Goal: Information Seeking & Learning: Compare options

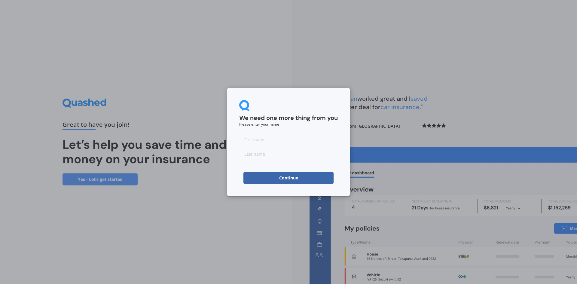
click at [255, 140] on input at bounding box center [288, 139] width 99 height 12
type input "[PERSON_NAME]"
click at [248, 154] on input at bounding box center [288, 154] width 99 height 12
type input "[PERSON_NAME]"
click at [288, 179] on button "Continue" at bounding box center [288, 178] width 90 height 12
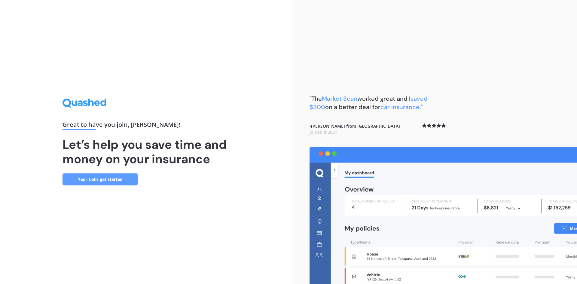
click at [104, 179] on link "Yes - Let’s get started" at bounding box center [99, 179] width 75 height 12
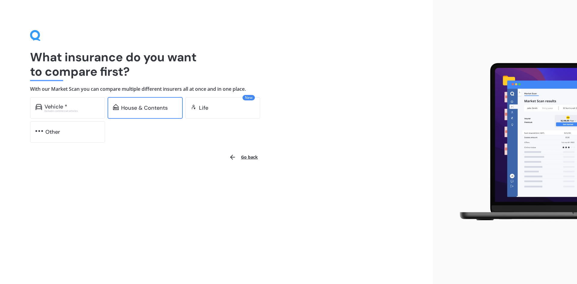
click at [149, 109] on div "House & Contents" at bounding box center [144, 108] width 47 height 6
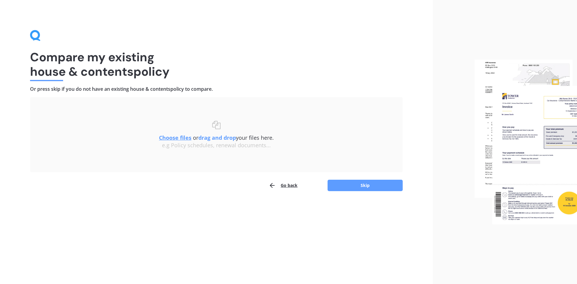
click at [173, 139] on u "Choose files" at bounding box center [175, 137] width 32 height 7
click at [173, 140] on u "Choose files" at bounding box center [175, 137] width 32 height 7
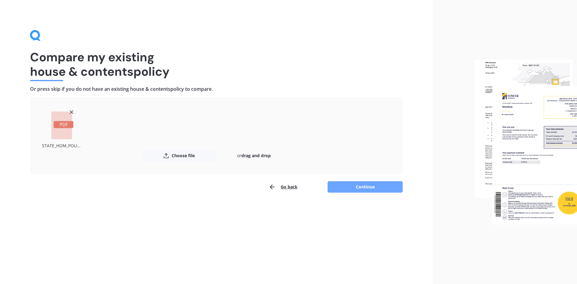
click at [367, 188] on button "Continue" at bounding box center [364, 186] width 75 height 11
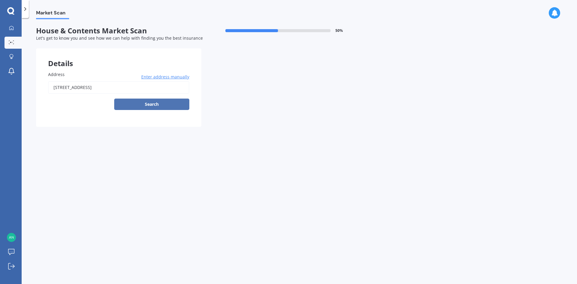
click at [155, 105] on button "Search" at bounding box center [151, 104] width 75 height 11
type input "[STREET_ADDRESS]"
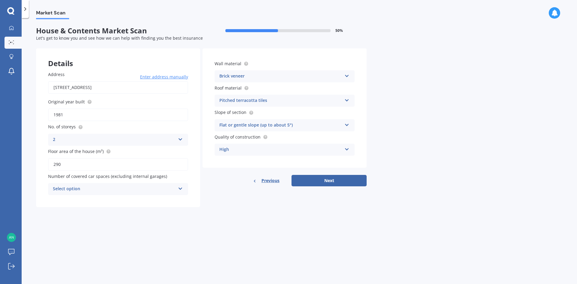
click at [179, 189] on icon at bounding box center [180, 187] width 5 height 4
click at [59, 199] on div "0" at bounding box center [117, 200] width 139 height 11
click at [346, 76] on icon at bounding box center [346, 75] width 5 height 4
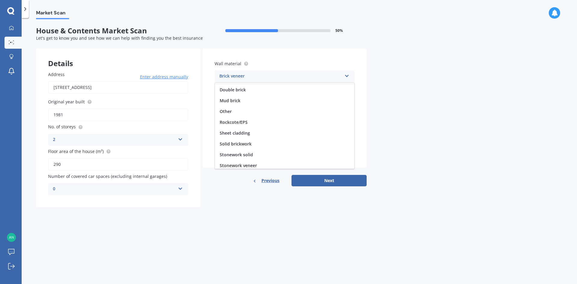
scroll to position [35, 0]
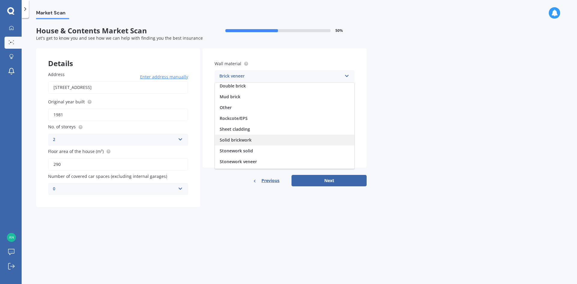
click at [241, 143] on div "Solid brickwork" at bounding box center [284, 140] width 139 height 11
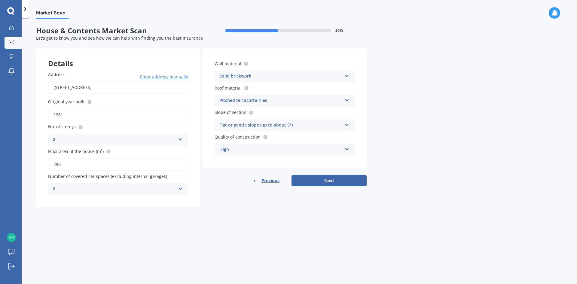
click at [347, 100] on icon at bounding box center [346, 99] width 5 height 4
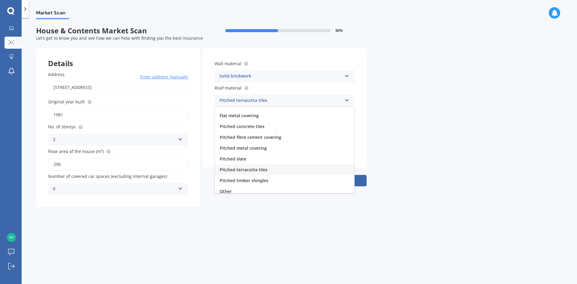
scroll to position [22, 0]
click at [253, 166] on span "Pitched terracotta tiles" at bounding box center [244, 166] width 48 height 6
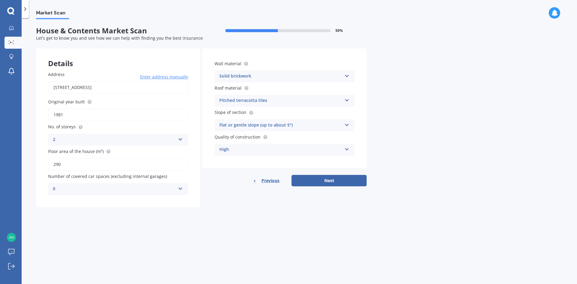
click at [347, 124] on icon at bounding box center [346, 124] width 5 height 4
click at [279, 139] on span "Flat or gentle slope (up to about 5°)" at bounding box center [256, 137] width 73 height 6
click at [332, 182] on button "Next" at bounding box center [328, 180] width 75 height 11
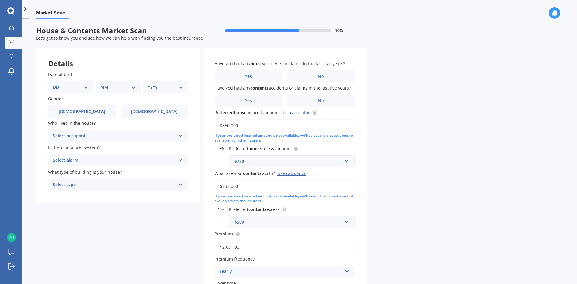
click at [65, 85] on select "DD 01 02 03 04 05 06 07 08 09 10 11 12 13 14 15 16 17 18 19 20 21 22 23 24 25 2…" at bounding box center [70, 87] width 35 height 7
select select "11"
click at [58, 84] on select "DD 01 02 03 04 05 06 07 08 09 10 11 12 13 14 15 16 17 18 19 20 21 22 23 24 25 2…" at bounding box center [70, 87] width 35 height 7
click at [135, 87] on select "MM 01 02 03 04 05 06 07 08 09 10 11 12" at bounding box center [119, 87] width 33 height 7
select select "06"
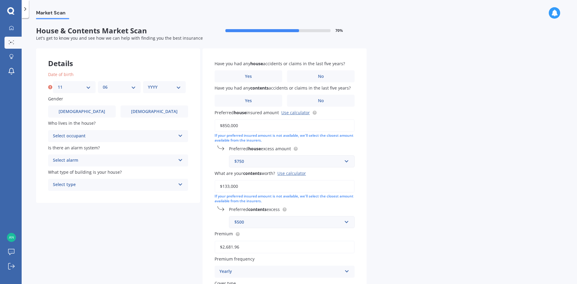
click at [103, 84] on select "MM 01 02 03 04 05 06 07 08 09 10 11 12" at bounding box center [119, 87] width 33 height 7
click at [178, 87] on select "YYYY 2009 2008 2007 2006 2005 2004 2003 2002 2001 2000 1999 1998 1997 1996 1995…" at bounding box center [164, 87] width 33 height 7
click at [148, 84] on select "YYYY 2009 2008 2007 2006 2005 2004 2003 2002 2001 2000 1999 1998 1997 1996 1995…" at bounding box center [164, 87] width 33 height 7
click at [181, 88] on select "YYYY 2009 2008 2007 2006 2005 2004 2003 2002 2001 2000 1999 1998 1997 1996 1995…" at bounding box center [165, 87] width 35 height 7
select select "1953"
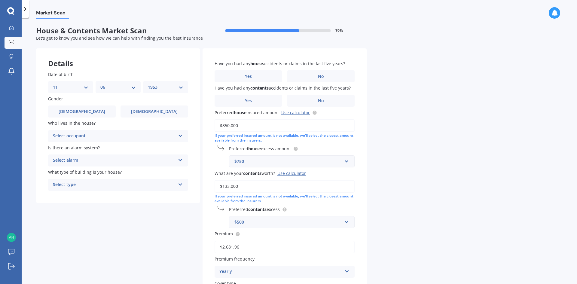
click at [148, 84] on select "YYYY 2009 2008 2007 2006 2005 2004 2003 2002 2001 2000 1999 1998 1997 1996 1995…" at bounding box center [165, 87] width 35 height 7
click at [161, 111] on span "Female" at bounding box center [154, 111] width 48 height 5
click at [0, 0] on input "Female" at bounding box center [0, 0] width 0 height 0
click at [181, 136] on icon at bounding box center [180, 134] width 5 height 4
click at [71, 150] on div "Owner" at bounding box center [117, 147] width 139 height 11
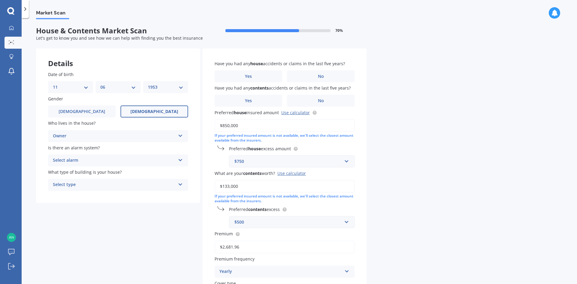
click at [180, 159] on icon at bounding box center [180, 159] width 5 height 4
click at [80, 173] on span "Yes, monitored" at bounding box center [68, 172] width 31 height 6
click at [181, 185] on icon at bounding box center [180, 183] width 5 height 4
click at [69, 198] on span "Freestanding" at bounding box center [66, 196] width 27 height 6
click at [321, 76] on span "No" at bounding box center [321, 76] width 6 height 5
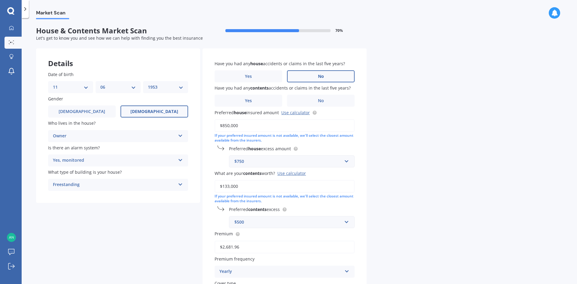
click at [0, 0] on input "No" at bounding box center [0, 0] width 0 height 0
click at [320, 99] on span "No" at bounding box center [321, 100] width 6 height 5
click at [0, 0] on input "No" at bounding box center [0, 0] width 0 height 0
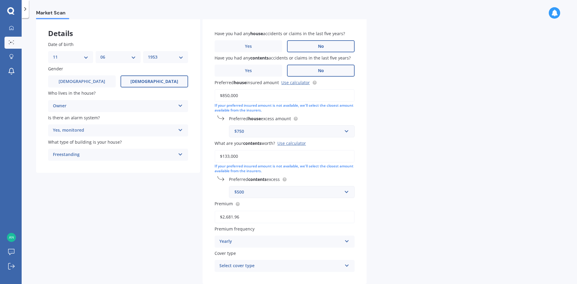
scroll to position [60, 0]
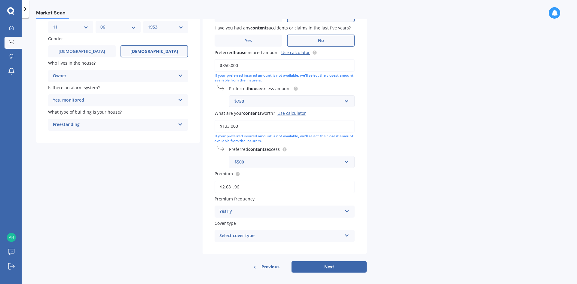
click at [238, 127] on input "$133,000" at bounding box center [284, 126] width 140 height 13
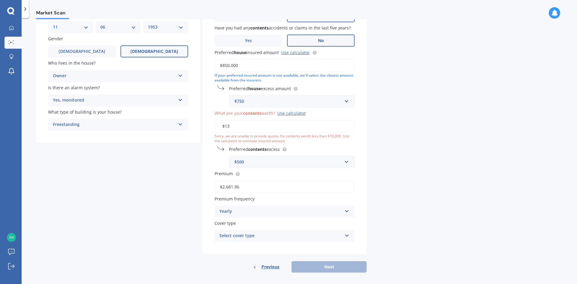
type input "$1"
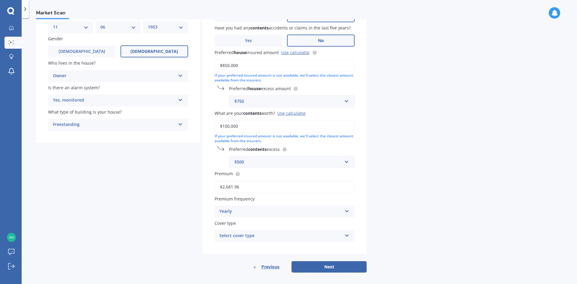
type input "$100,000"
click at [346, 100] on input "text" at bounding box center [289, 101] width 120 height 11
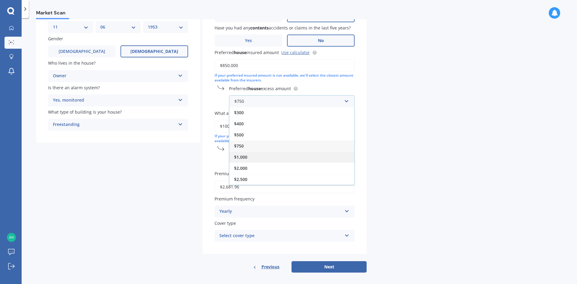
click at [250, 156] on div "$1,000" at bounding box center [291, 156] width 125 height 11
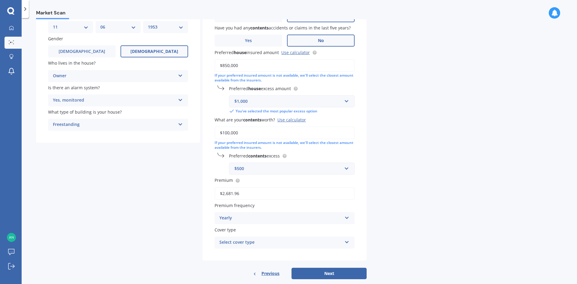
scroll to position [71, 0]
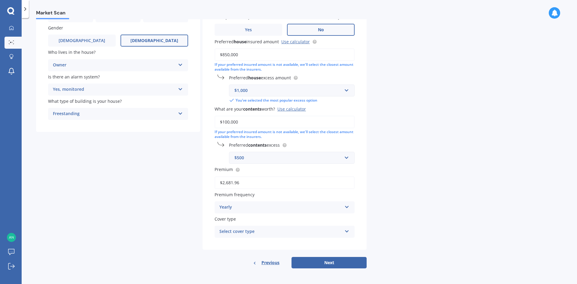
click at [347, 232] on icon at bounding box center [346, 230] width 5 height 4
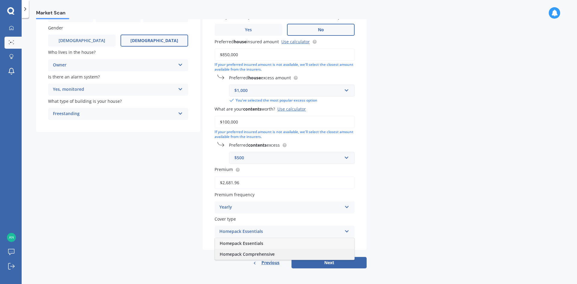
click at [263, 255] on span "Homepack Comprehensive" at bounding box center [247, 254] width 55 height 6
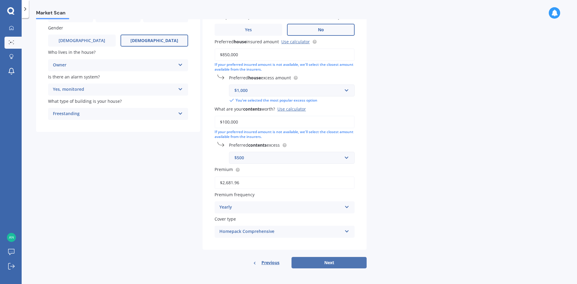
click at [329, 262] on button "Next" at bounding box center [328, 262] width 75 height 11
select select "11"
select select "06"
select select "1953"
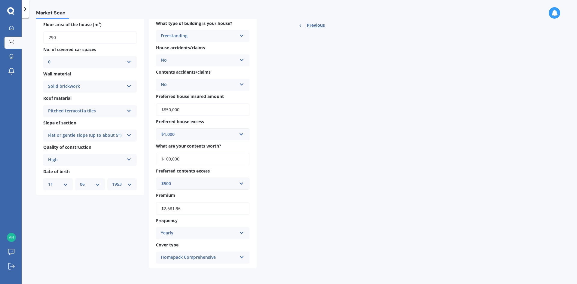
scroll to position [0, 0]
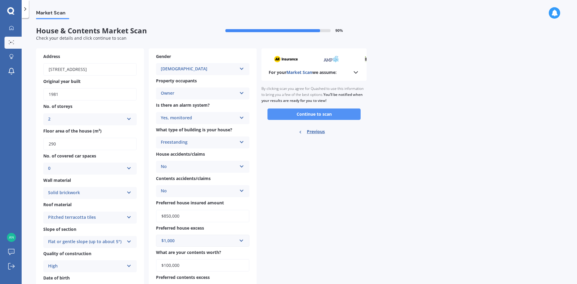
click at [311, 116] on button "Continue to scan" at bounding box center [313, 113] width 93 height 11
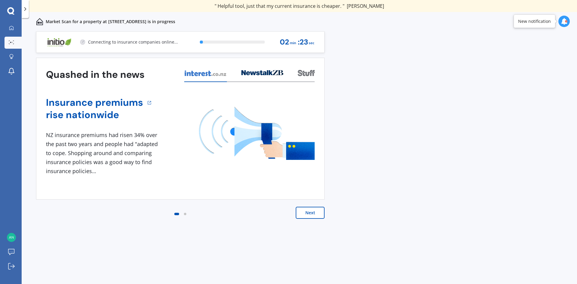
click at [310, 213] on button "Next" at bounding box center [310, 213] width 29 height 12
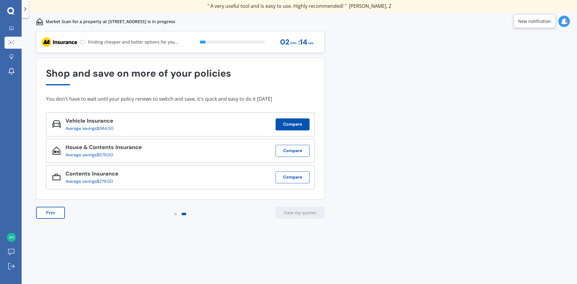
click at [291, 125] on button "Compare" at bounding box center [292, 124] width 34 height 12
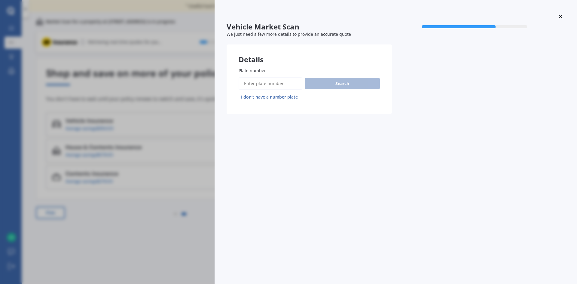
click at [252, 82] on input "Plate number" at bounding box center [270, 83] width 64 height 13
type input "CTM841"
click at [342, 83] on button "Search" at bounding box center [342, 83] width 75 height 11
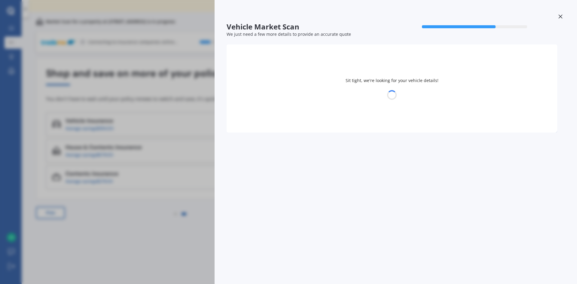
select select "MITSUBISHI"
select select "GALANT"
select select "11"
select select "06"
select select "1953"
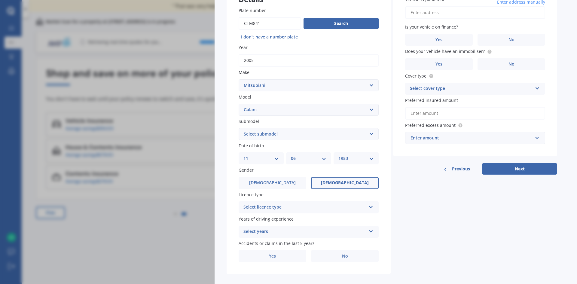
scroll to position [67, 0]
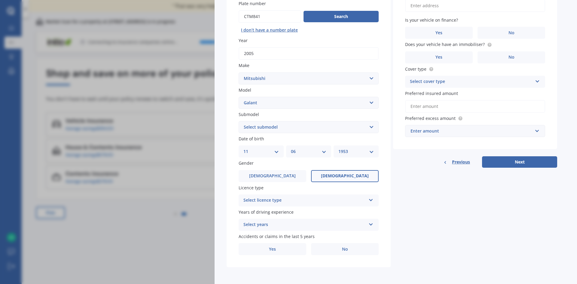
click at [371, 225] on icon at bounding box center [370, 223] width 5 height 4
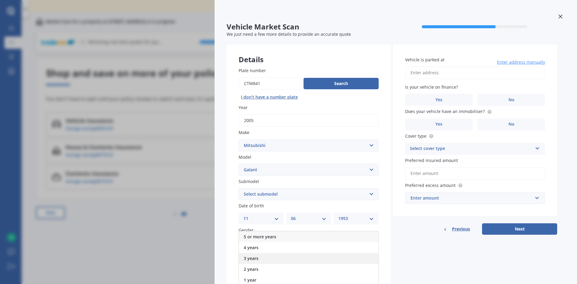
scroll to position [30, 0]
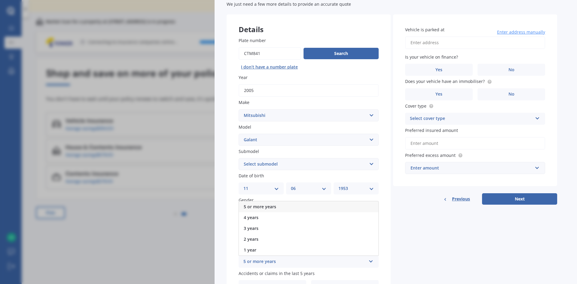
click at [275, 205] on span "5 or more years" at bounding box center [260, 207] width 32 height 6
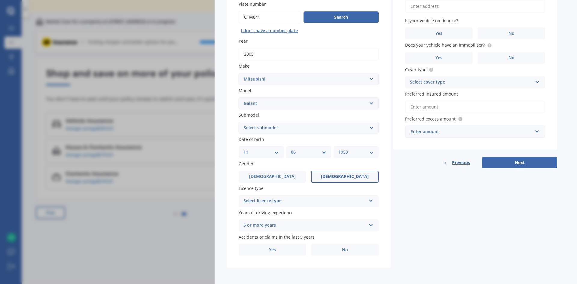
scroll to position [67, 0]
click at [371, 201] on icon at bounding box center [370, 199] width 5 height 4
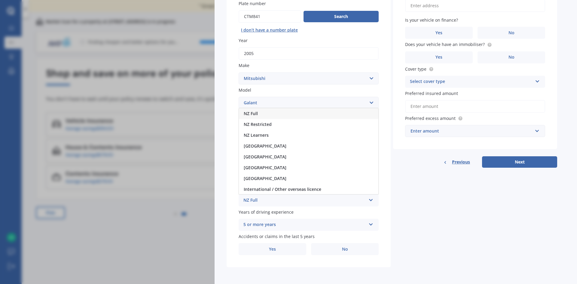
click at [273, 117] on div "NZ Full" at bounding box center [308, 113] width 139 height 11
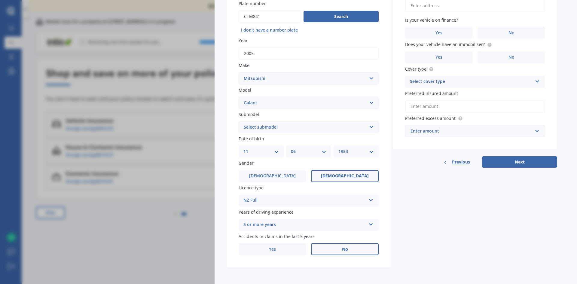
click at [348, 248] on label "No" at bounding box center [345, 249] width 68 height 12
click at [0, 0] on input "No" at bounding box center [0, 0] width 0 height 0
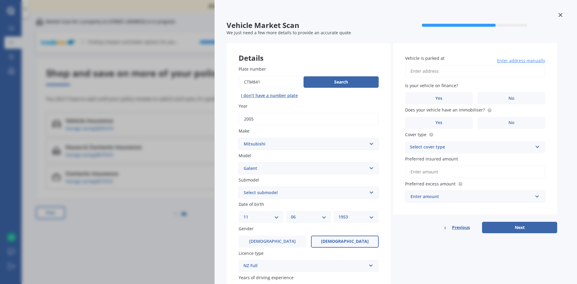
scroll to position [0, 0]
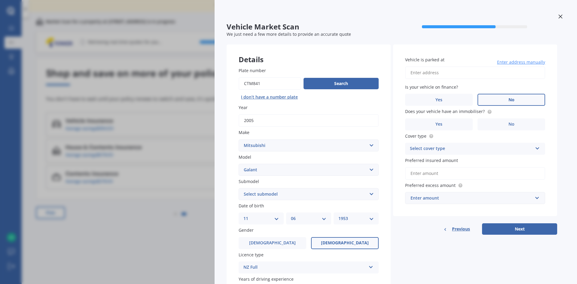
click at [516, 102] on label "No" at bounding box center [511, 100] width 68 height 12
click at [0, 0] on input "No" at bounding box center [0, 0] width 0 height 0
click at [421, 78] on input "Vehicle is parked at" at bounding box center [475, 72] width 140 height 13
type input "85 Dorset Avenue New PlymouthLynmouth 4310"
click at [513, 125] on span "No" at bounding box center [511, 124] width 6 height 5
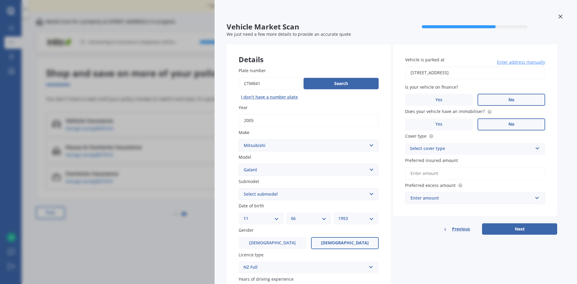
click at [0, 0] on input "No" at bounding box center [0, 0] width 0 height 0
click at [537, 147] on icon at bounding box center [537, 147] width 5 height 4
click at [437, 161] on span "Comprehensive" at bounding box center [426, 160] width 32 height 6
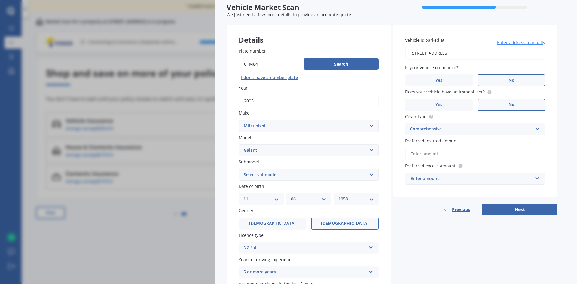
scroll to position [30, 0]
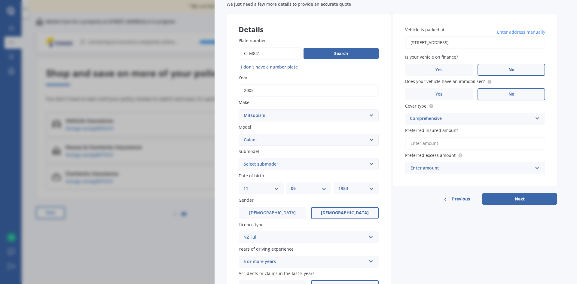
click at [439, 141] on input "Preferred insured amount" at bounding box center [475, 143] width 140 height 13
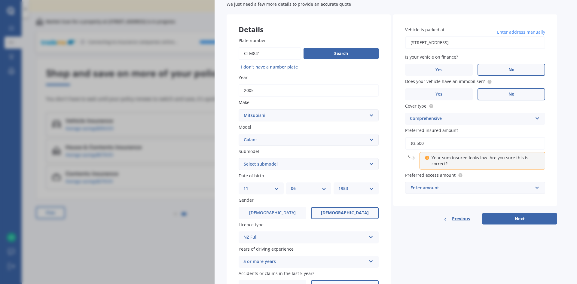
click at [477, 196] on div "Vehicle is parked at 85 Dorset Avenue New PlymouthLynmouth 4310 Enter address m…" at bounding box center [475, 110] width 164 height 192
click at [538, 188] on input "text" at bounding box center [472, 187] width 135 height 11
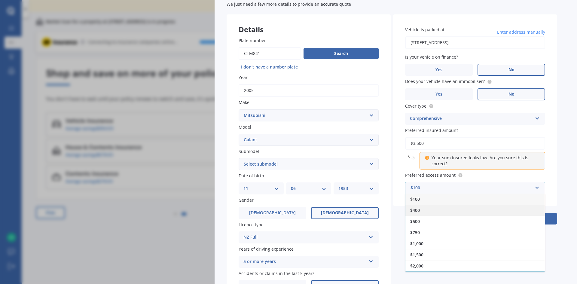
click at [420, 212] on div "$400" at bounding box center [474, 210] width 139 height 11
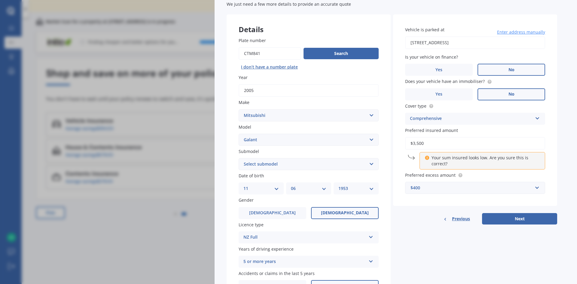
click at [413, 146] on input "$3,500" at bounding box center [475, 143] width 140 height 13
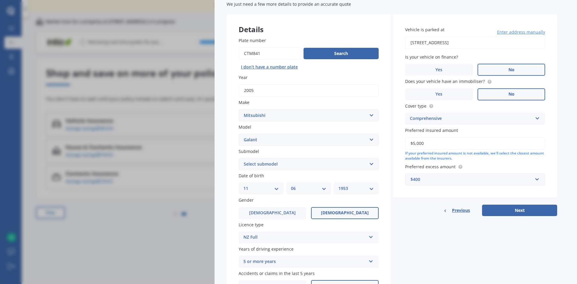
type input "$5,000"
click at [535, 178] on input "text" at bounding box center [472, 179] width 135 height 11
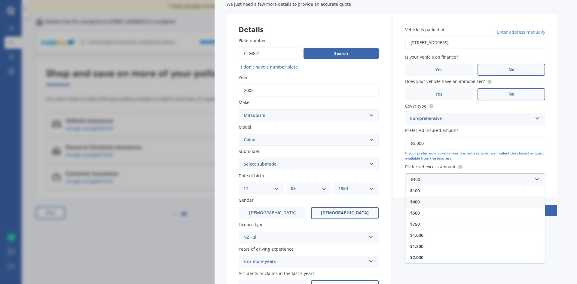
click at [422, 201] on div "$400" at bounding box center [474, 201] width 139 height 11
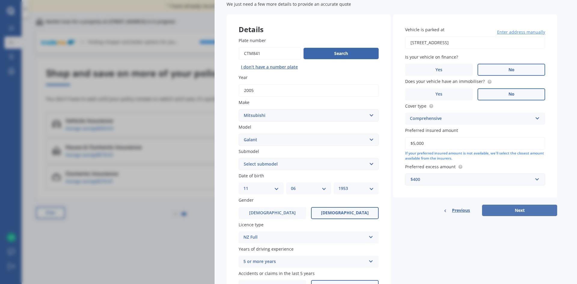
click at [525, 211] on button "Next" at bounding box center [519, 210] width 75 height 11
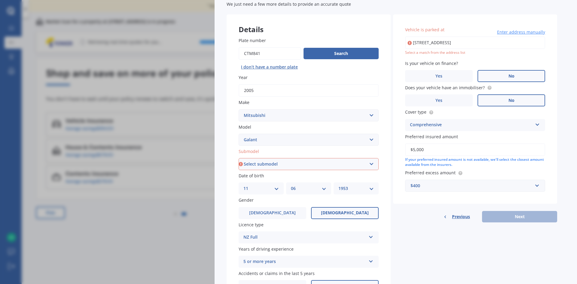
click at [506, 43] on input "85 Dorset Avenue New PlymouthLynmouth 4310" at bounding box center [475, 42] width 140 height 13
click at [476, 44] on input "85 Dorset Avenue New PlymouthLynmouth 4310" at bounding box center [475, 42] width 140 height 13
type input "[STREET_ADDRESS]"
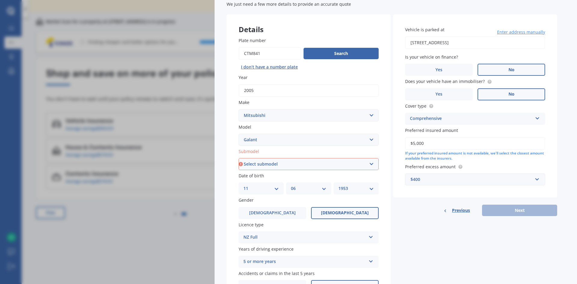
click at [370, 163] on select "Select submodel (All other) Diesel GLX GSR Sportback 4WD VR 1.8 Litre non-turbo…" at bounding box center [308, 164] width 140 height 12
select select "VR 1.8 LITRE NON-TURBO"
click at [238, 158] on select "Select submodel (All other) Diesel GLX GSR Sportback 4WD VR 1.8 Litre non-turbo…" at bounding box center [308, 164] width 140 height 12
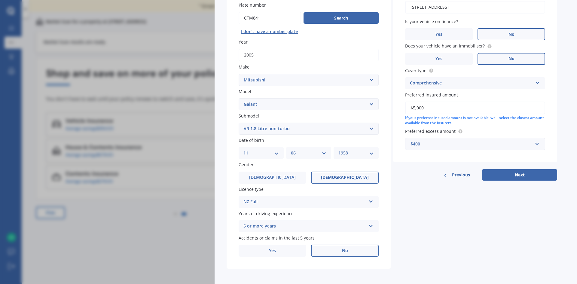
scroll to position [67, 0]
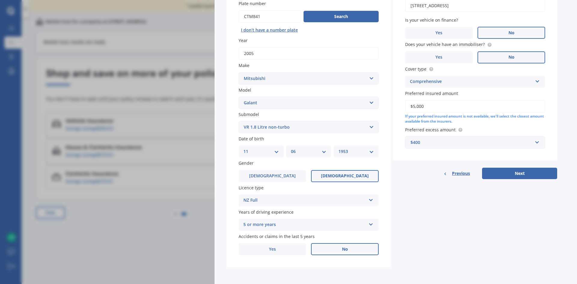
click at [409, 111] on input "$5,000" at bounding box center [475, 106] width 140 height 13
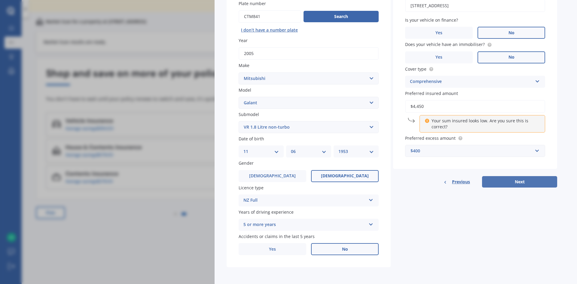
type input "$4,450"
click at [523, 184] on button "Next" at bounding box center [519, 181] width 75 height 11
select select "11"
select select "06"
select select "1953"
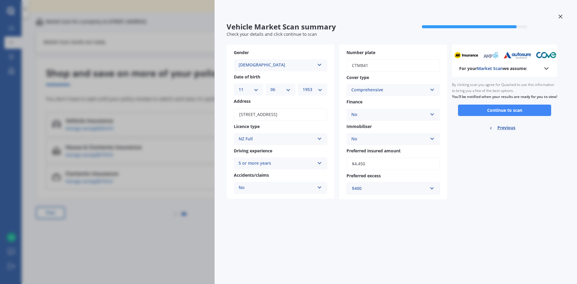
scroll to position [0, 0]
click at [515, 116] on button "Continue to scan" at bounding box center [504, 110] width 93 height 11
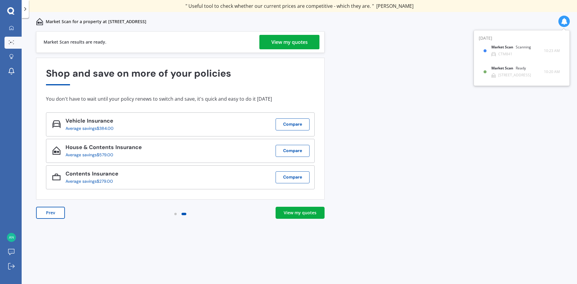
click at [293, 42] on div "View my quotes" at bounding box center [289, 42] width 36 height 14
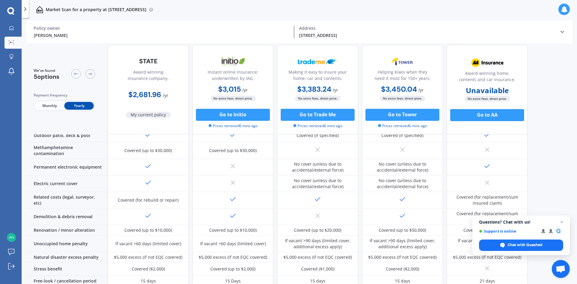
scroll to position [217, 0]
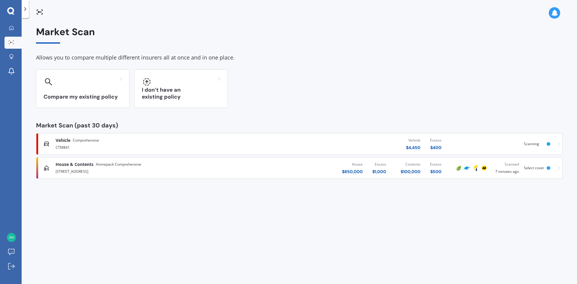
click at [532, 145] on span "Scanning" at bounding box center [530, 143] width 15 height 5
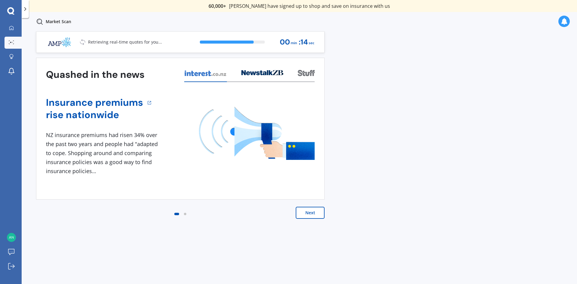
click at [311, 213] on button "Next" at bounding box center [310, 213] width 29 height 12
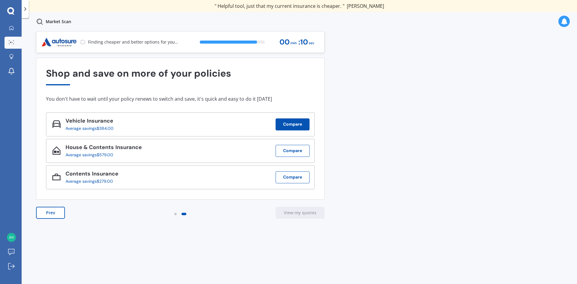
click at [291, 124] on button "Compare" at bounding box center [292, 124] width 34 height 12
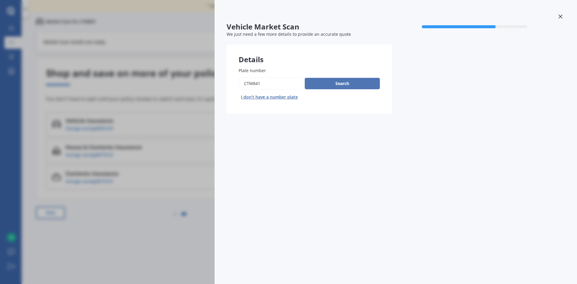
click at [345, 84] on button "Search" at bounding box center [342, 83] width 75 height 11
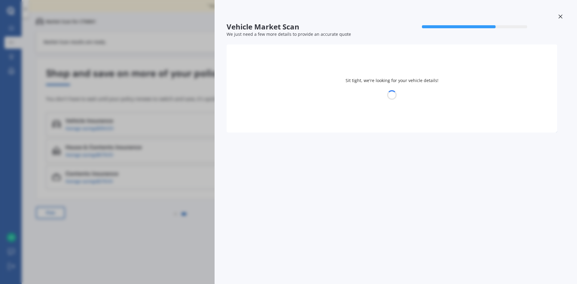
select select "MITSUBISHI"
select select "GALANT"
select select "11"
select select "06"
select select "1953"
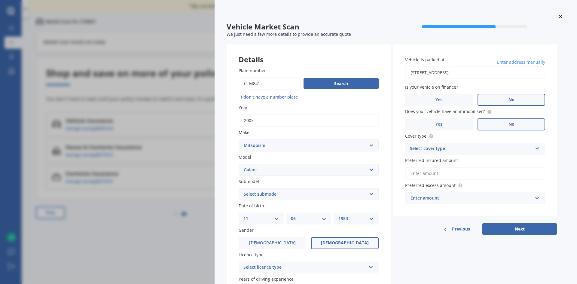
scroll to position [60, 0]
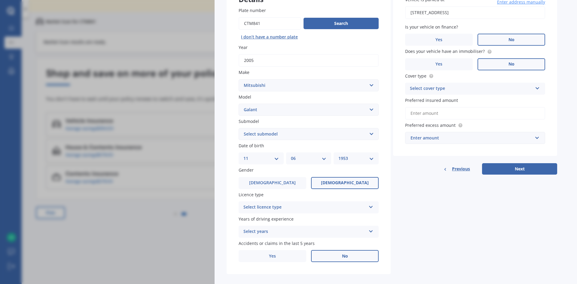
click at [371, 207] on icon at bounding box center [370, 206] width 5 height 4
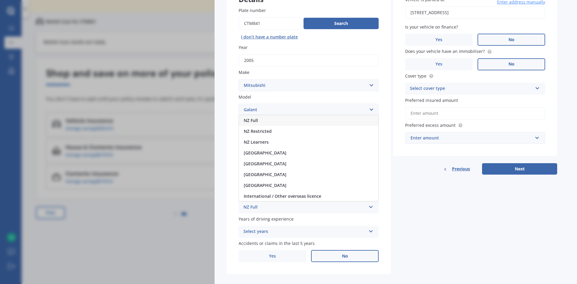
click at [266, 120] on div "NZ Full" at bounding box center [308, 120] width 139 height 11
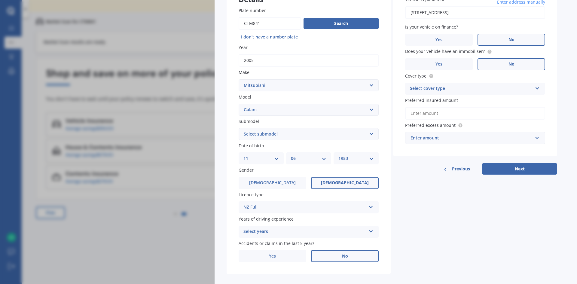
click at [369, 231] on icon at bounding box center [370, 230] width 5 height 4
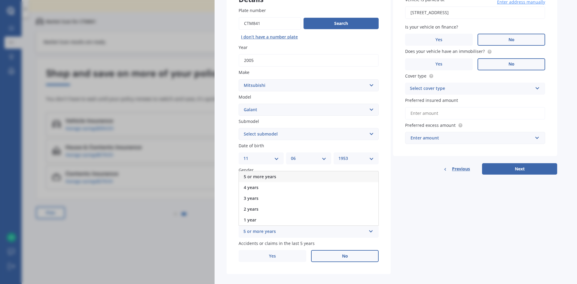
click at [274, 177] on span "5 or more years" at bounding box center [260, 177] width 32 height 6
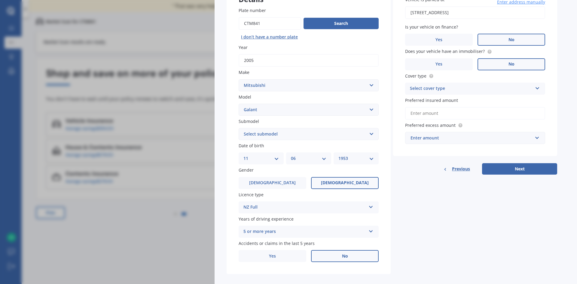
click at [346, 256] on span "No" at bounding box center [345, 255] width 6 height 5
click at [0, 0] on input "No" at bounding box center [0, 0] width 0 height 0
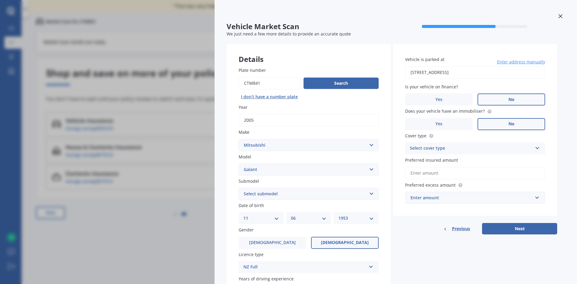
scroll to position [0, 0]
click at [537, 147] on icon at bounding box center [537, 147] width 5 height 4
click at [441, 160] on span "Comprehensive" at bounding box center [426, 160] width 32 height 6
click at [445, 173] on input "Preferred insured amount" at bounding box center [475, 173] width 140 height 13
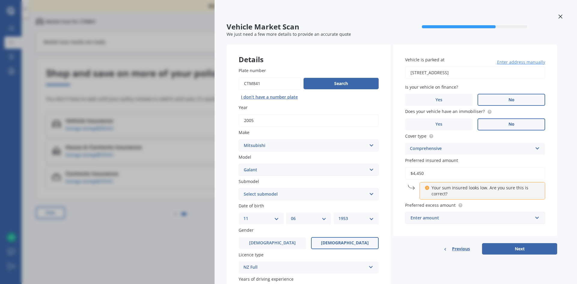
type input "$4,450"
click at [446, 219] on div "Enter amount" at bounding box center [471, 217] width 122 height 7
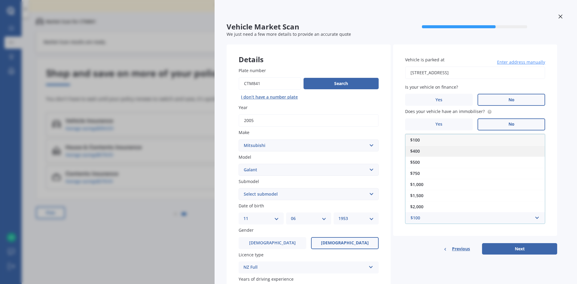
click at [420, 155] on div "$400" at bounding box center [474, 150] width 139 height 11
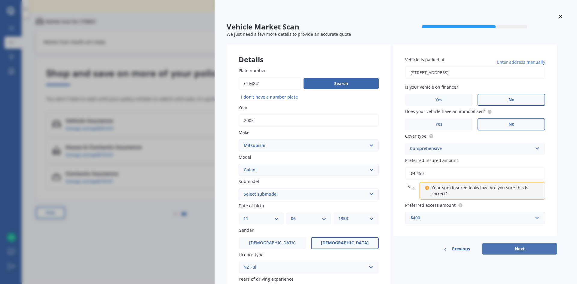
click at [521, 250] on button "Next" at bounding box center [519, 248] width 75 height 11
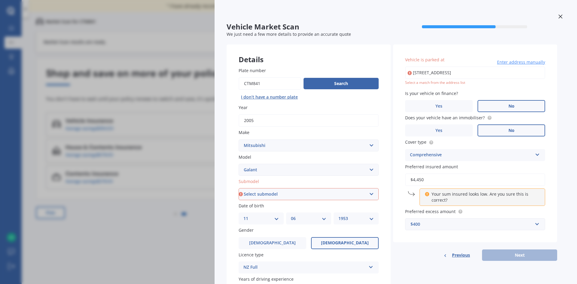
click at [372, 194] on select "Select submodel (All other) Diesel GLX GSR Sportback 4WD VR 1.8 Litre non-turbo…" at bounding box center [308, 194] width 140 height 12
select select "VR 1.8 LITRE NON-TURBO"
click at [238, 188] on select "Select submodel (All other) Diesel GLX GSR Sportback 4WD VR 1.8 Litre non-turbo…" at bounding box center [308, 194] width 140 height 12
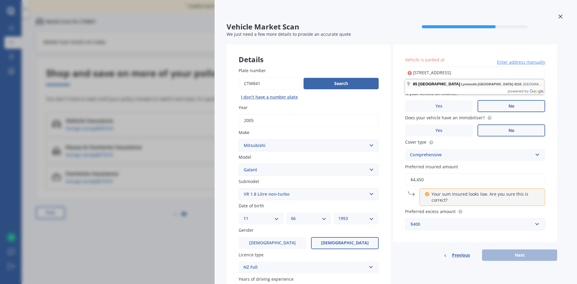
type input "[STREET_ADDRESS]"
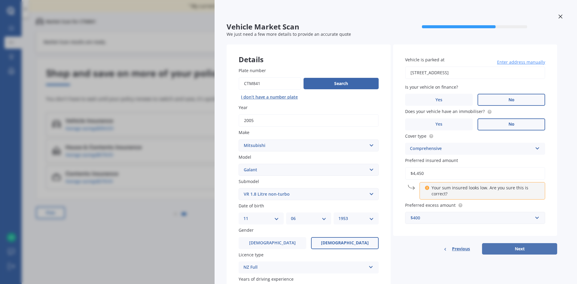
click at [523, 250] on button "Next" at bounding box center [519, 248] width 75 height 11
select select "11"
select select "06"
select select "1953"
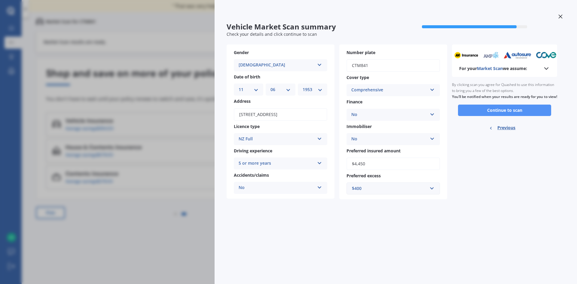
click at [509, 116] on button "Continue to scan" at bounding box center [504, 110] width 93 height 11
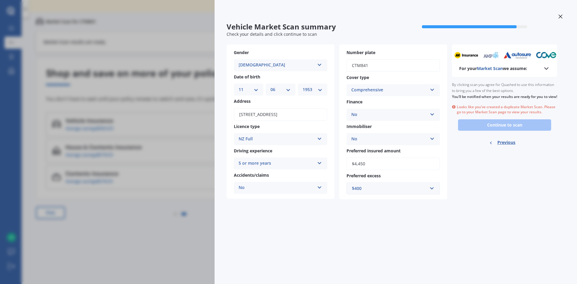
click at [508, 147] on span "Previous" at bounding box center [506, 142] width 18 height 9
select select "MITSUBISHI"
select select "GALANT"
select select "VR 1.8 LITRE NON-TURBO"
select select "11"
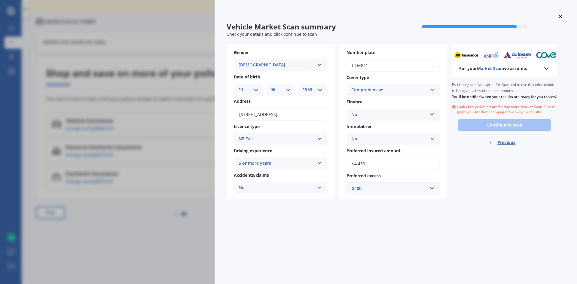
select select "06"
select select "1953"
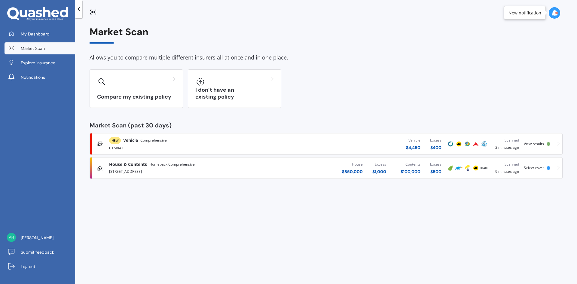
click at [549, 143] on div at bounding box center [548, 144] width 4 height 4
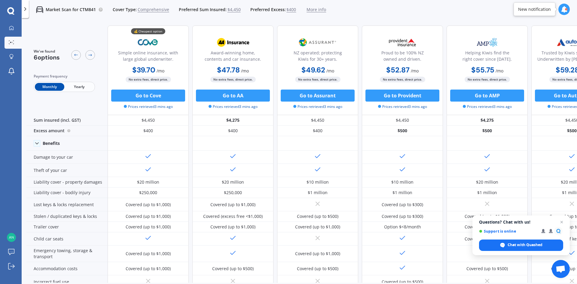
click at [80, 86] on span "Yearly" at bounding box center [78, 87] width 29 height 8
